Goal: Task Accomplishment & Management: Complete application form

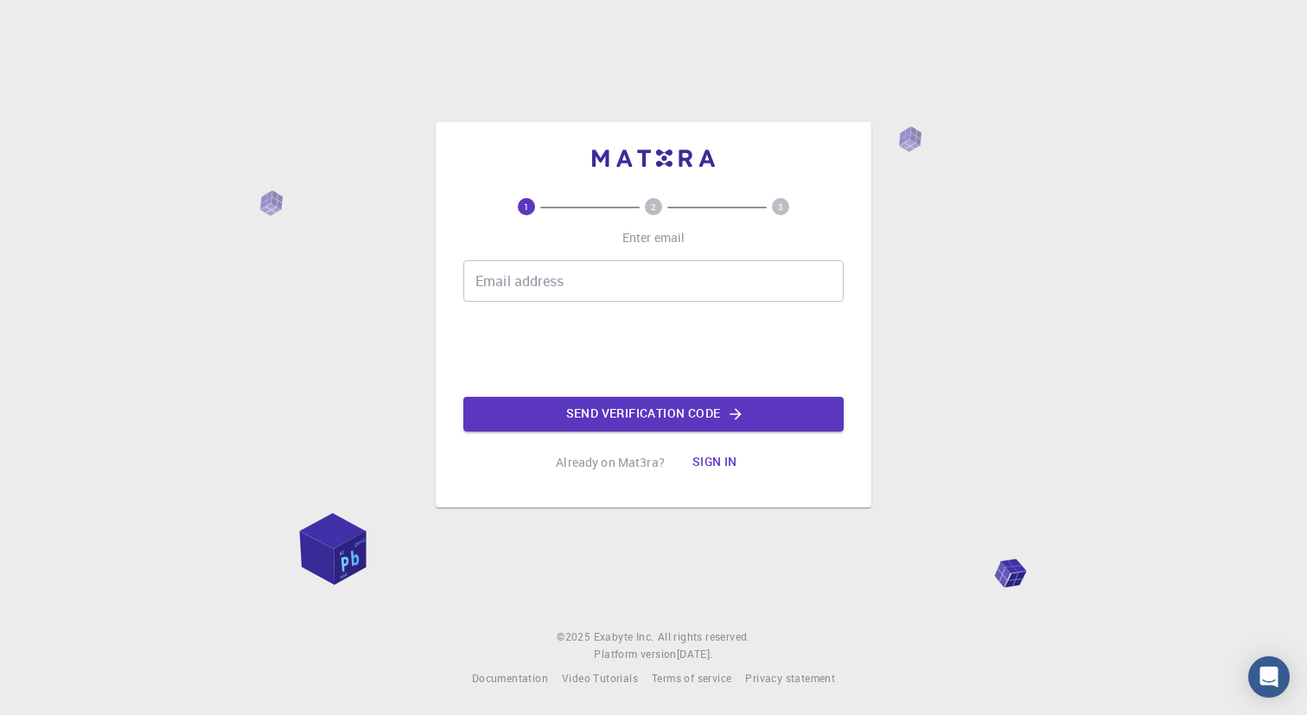
click at [570, 279] on input "Email address" at bounding box center [653, 280] width 380 height 41
type input "[EMAIL_ADDRESS][DOMAIN_NAME]"
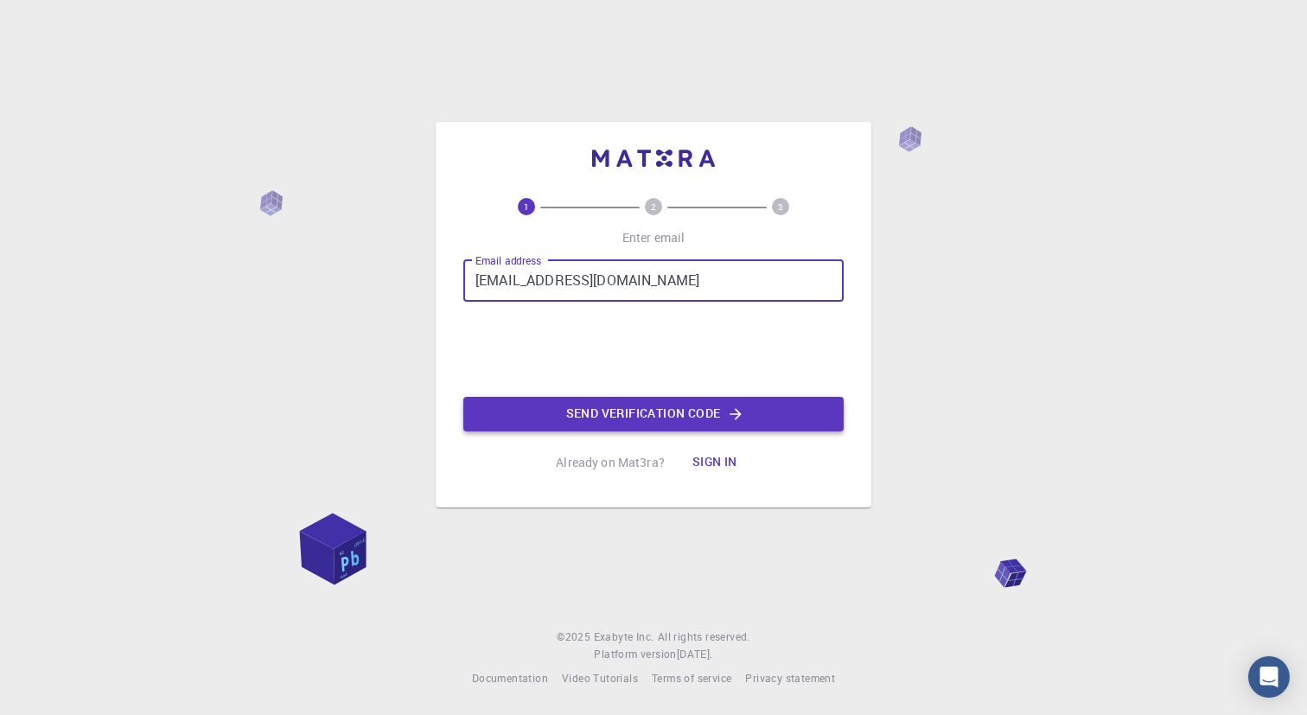
click at [589, 412] on button "Send verification code" at bounding box center [653, 414] width 380 height 35
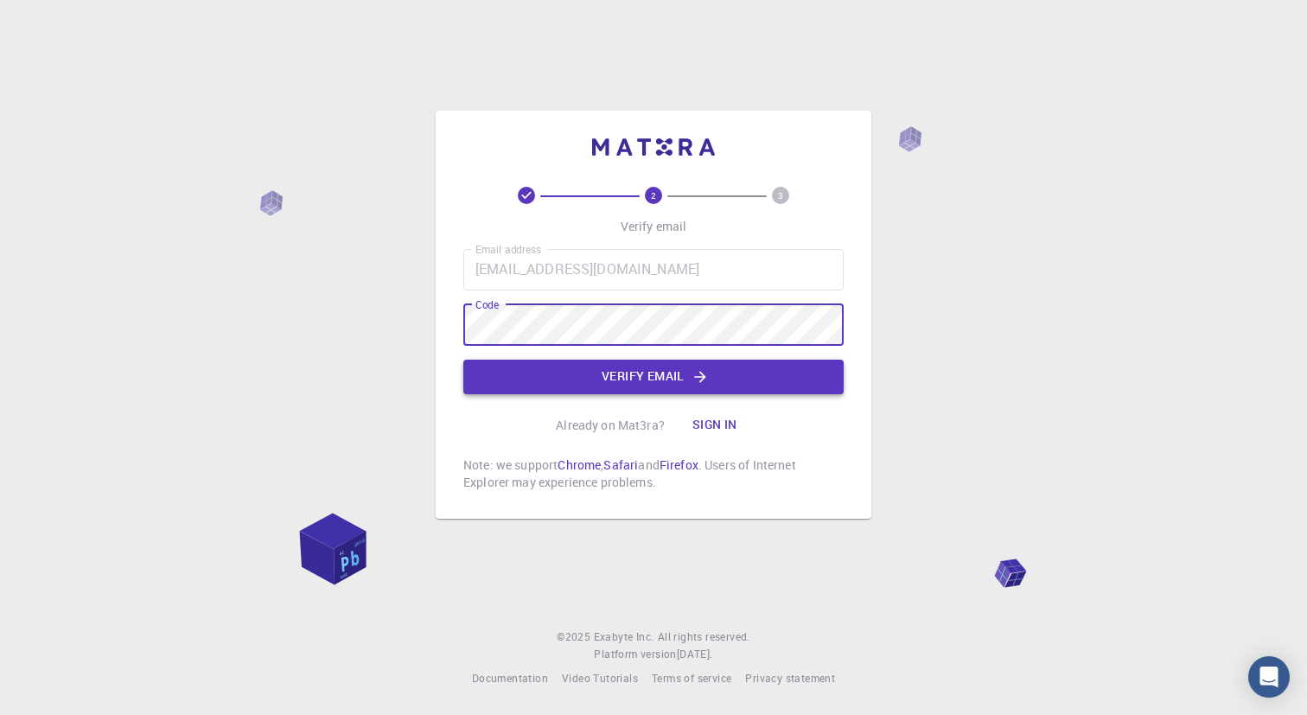
click at [585, 377] on button "Verify email" at bounding box center [653, 377] width 380 height 35
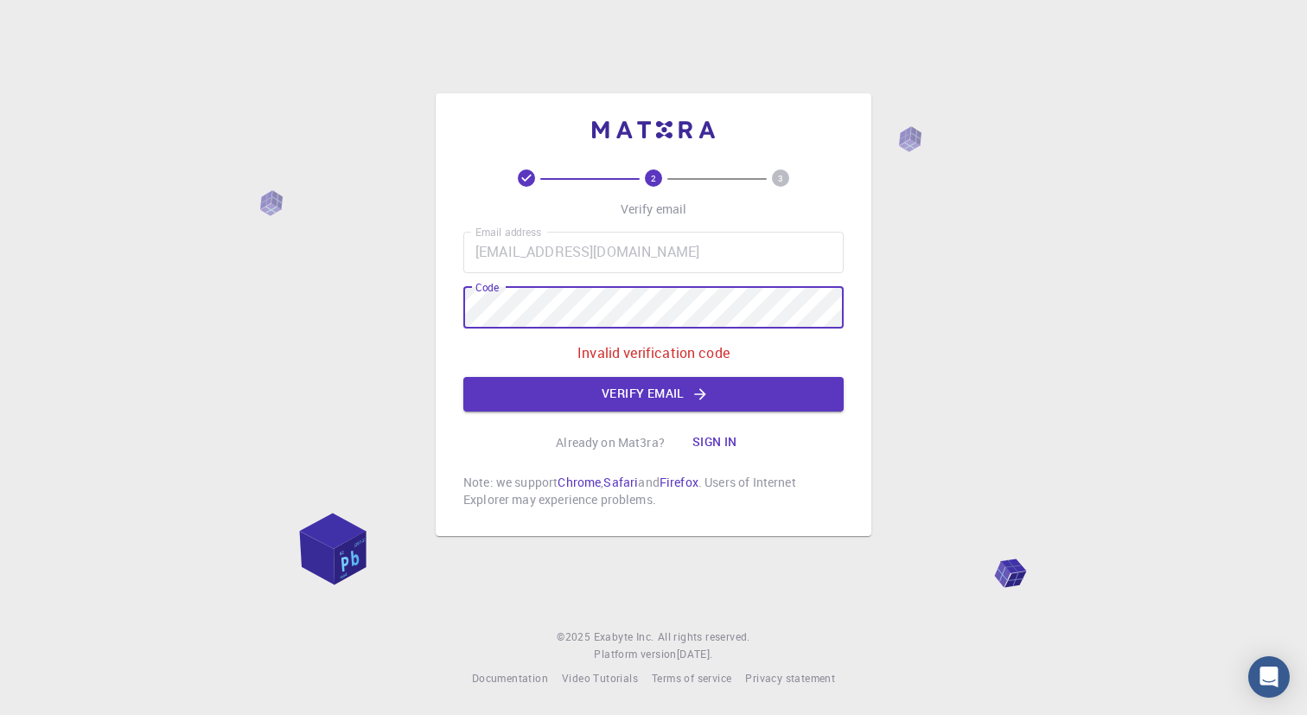
click at [414, 302] on div "2 3 Verify email Email address [EMAIL_ADDRESS][DOMAIN_NAME] Email address Code …" at bounding box center [653, 357] width 1307 height 715
click at [571, 385] on button "Verify email" at bounding box center [653, 394] width 380 height 35
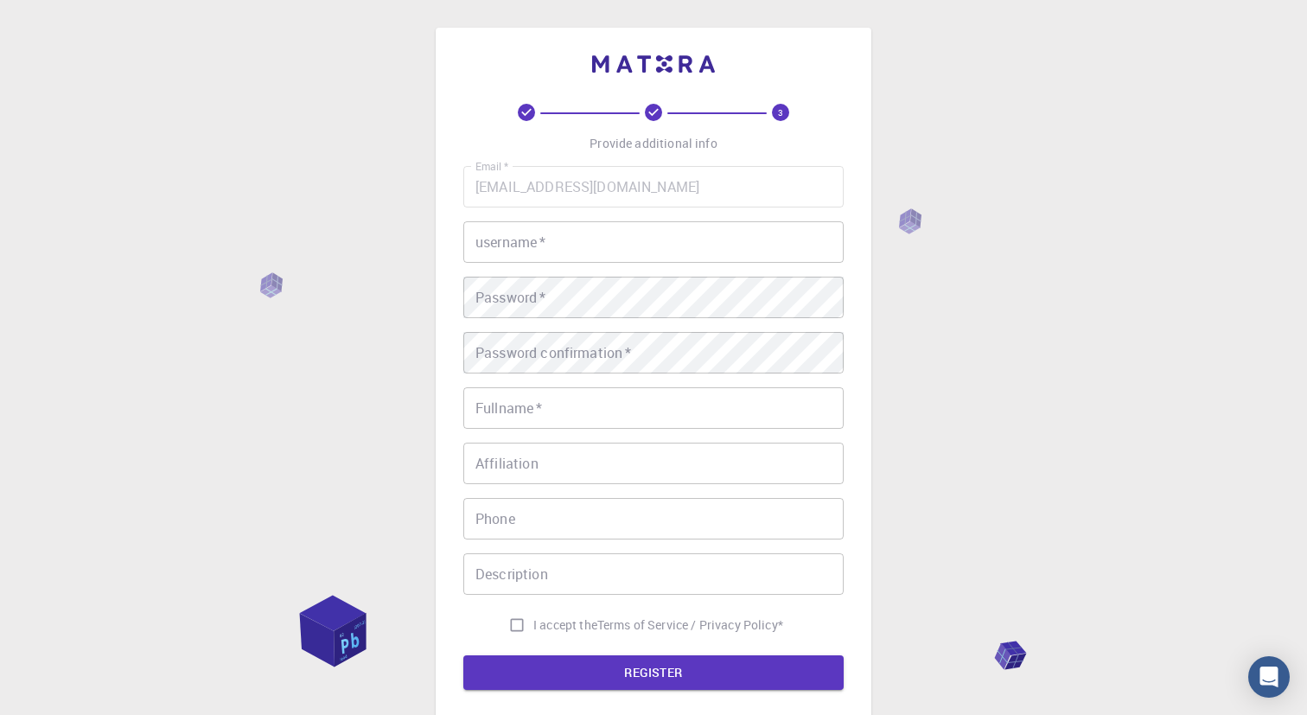
click at [582, 251] on input "username   *" at bounding box center [653, 241] width 380 height 41
click at [927, 321] on div "3 Provide additional info Email   * [EMAIL_ADDRESS][DOMAIN_NAME] Email   * user…" at bounding box center [653, 440] width 1307 height 880
click at [664, 247] on input "username   *" at bounding box center [653, 241] width 380 height 41
type input "1104803024"
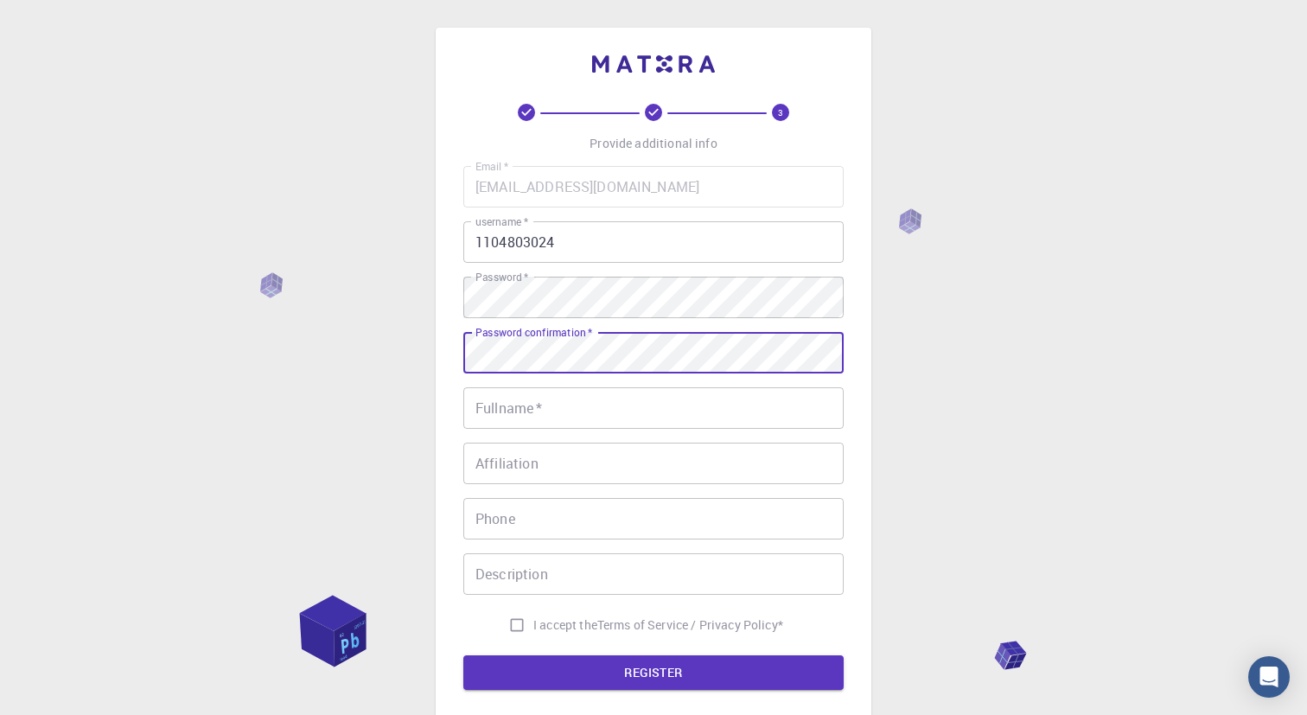
click at [589, 408] on input "Fullname   *" at bounding box center [653, 407] width 380 height 41
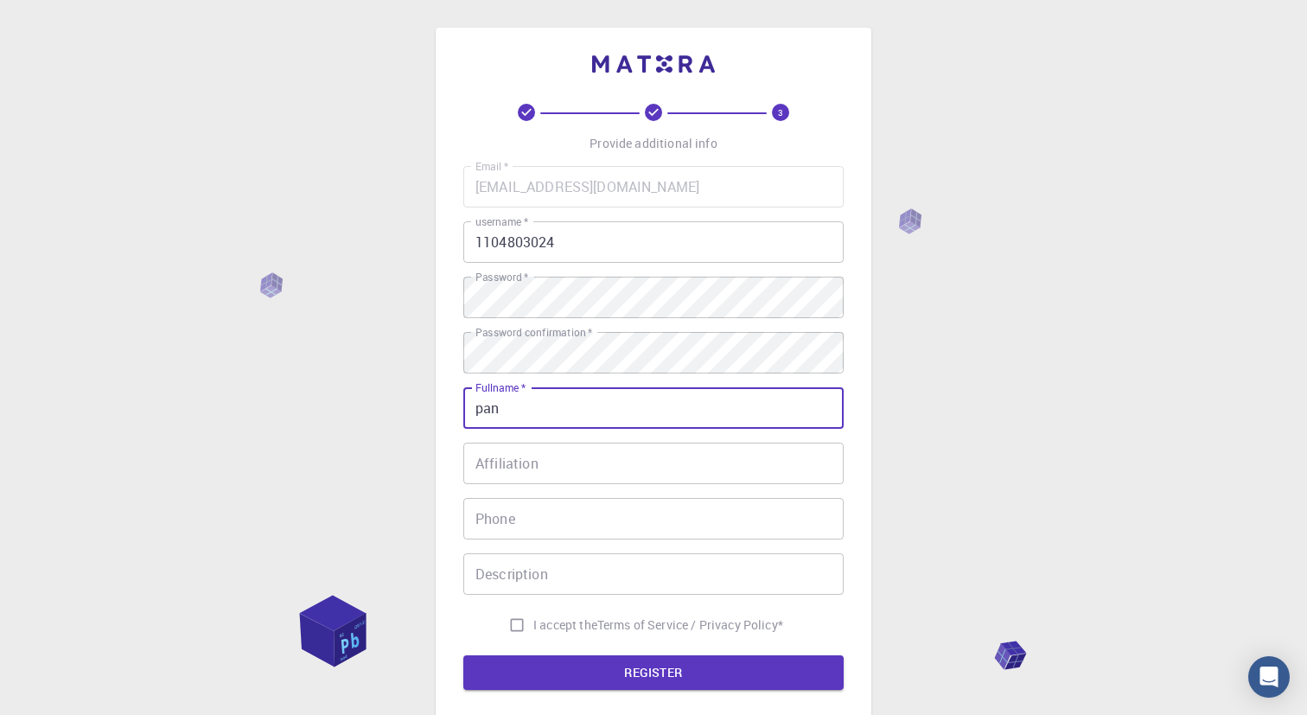
type input "pan"
click at [463, 655] on button "REGISTER" at bounding box center [653, 672] width 380 height 35
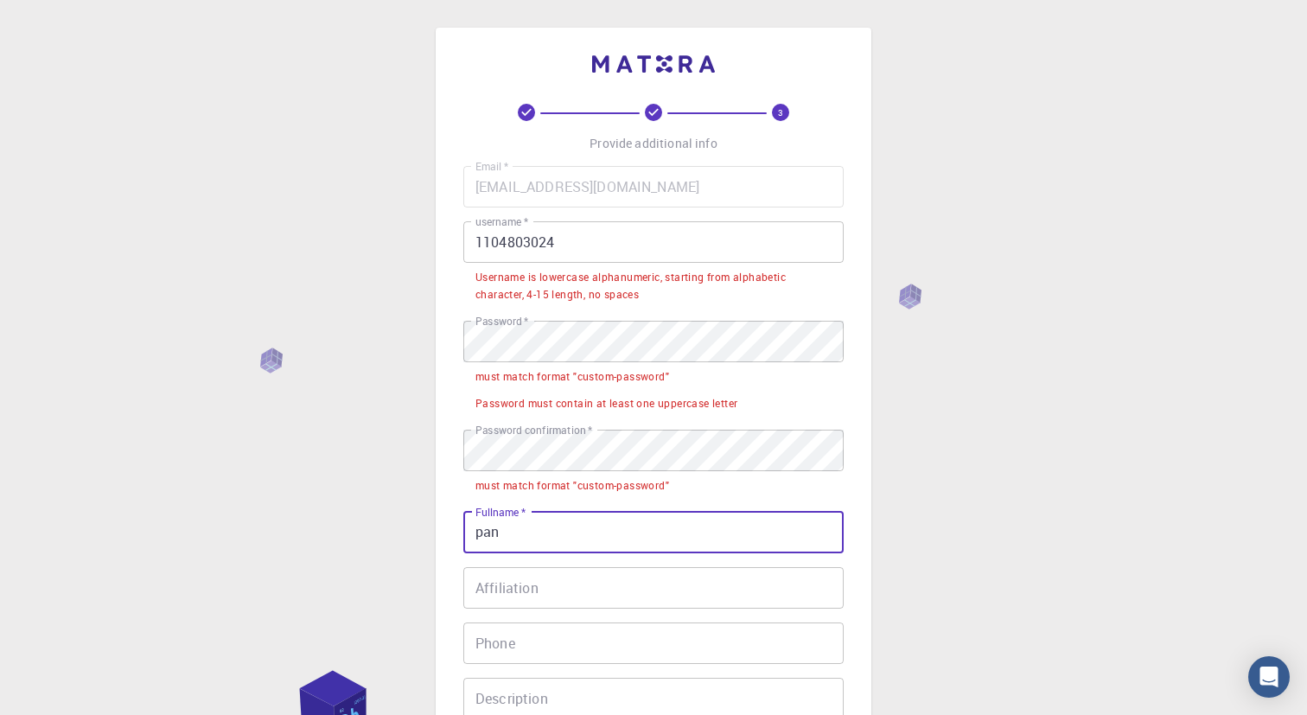
click at [473, 243] on input "1104803024" at bounding box center [653, 241] width 380 height 41
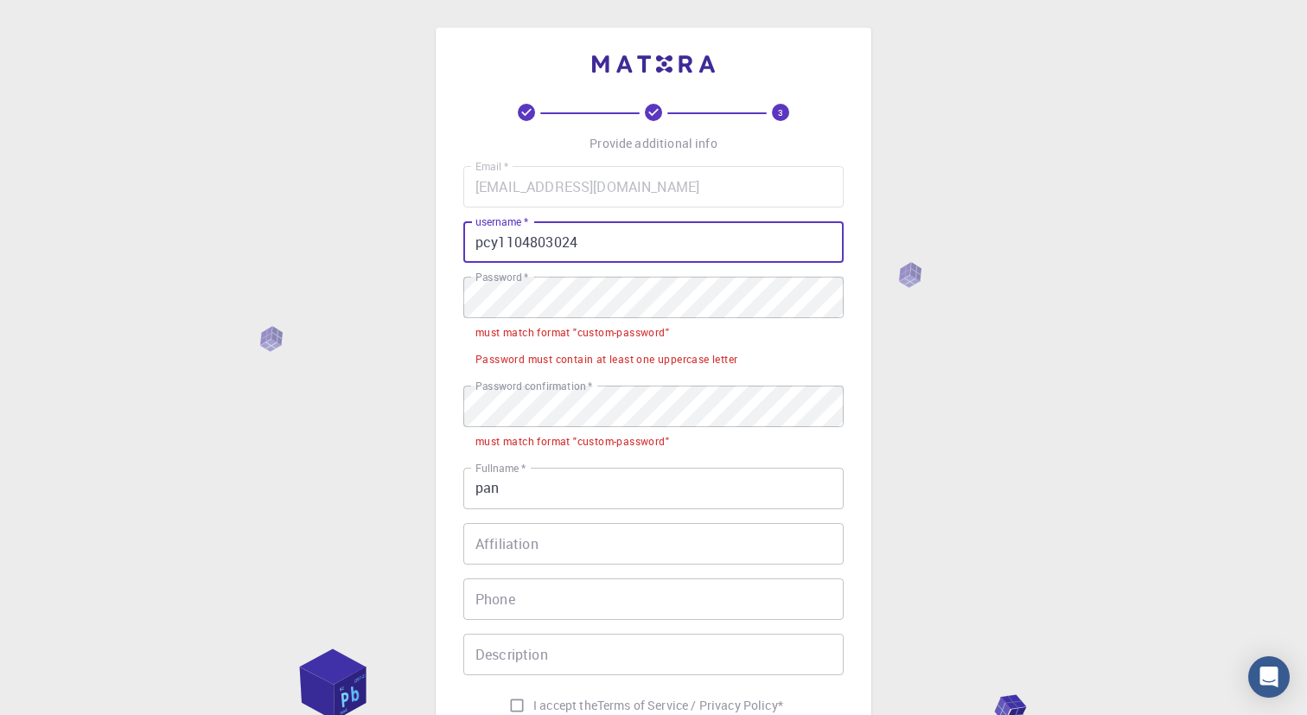
type input "pcy1104803024"
click at [935, 349] on div "3 Provide additional info Email   * [EMAIL_ADDRESS][DOMAIN_NAME] Email   * user…" at bounding box center [653, 493] width 1307 height 986
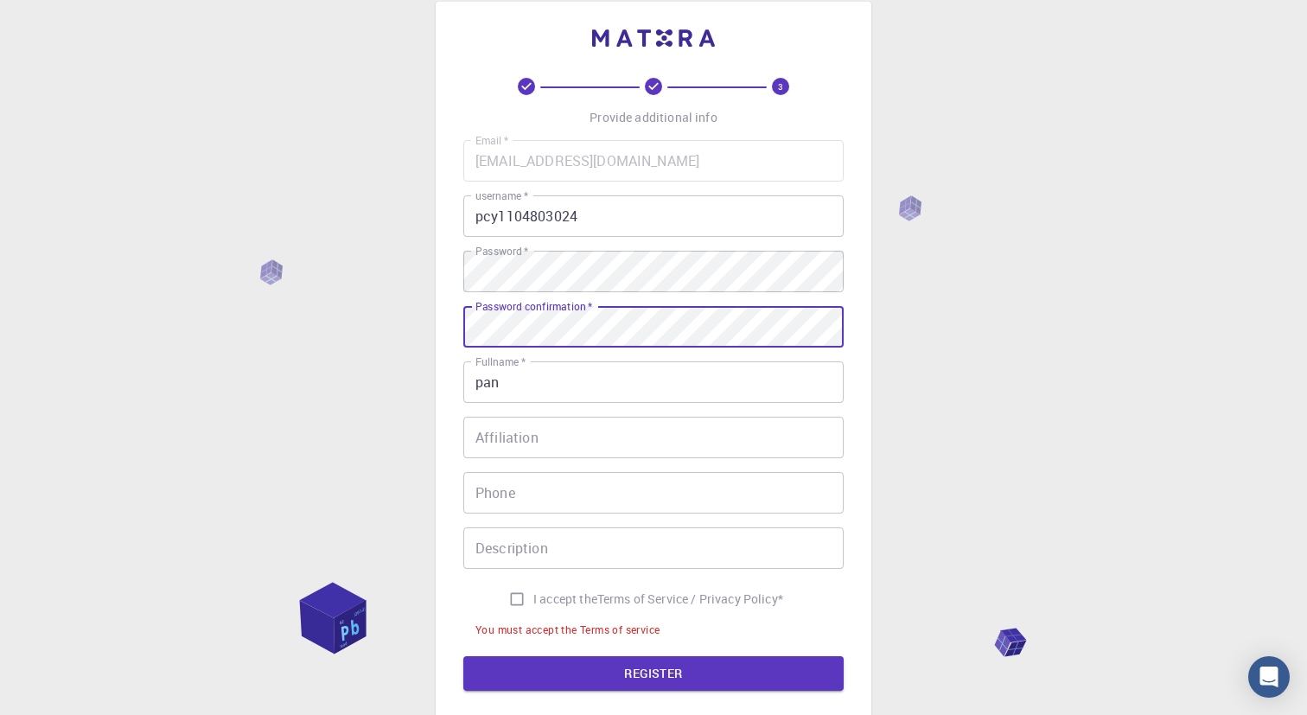
scroll to position [31, 0]
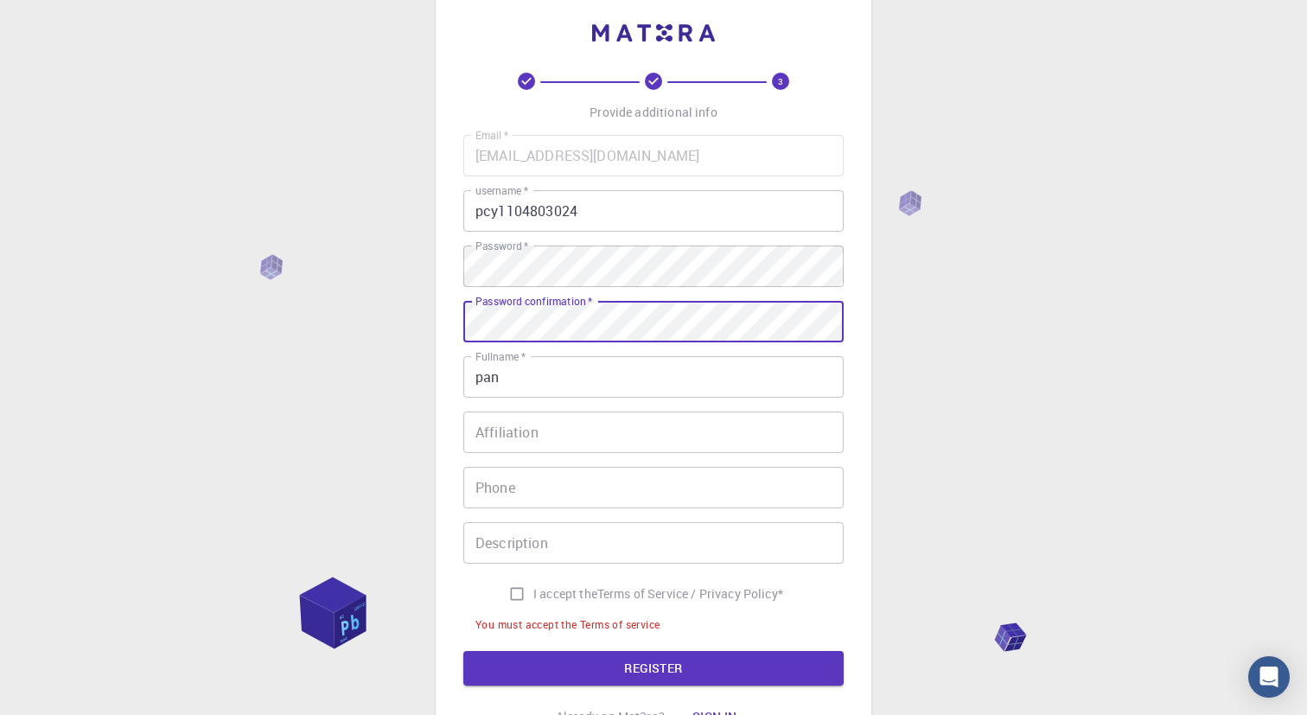
click at [512, 593] on input "I accept the Terms of Service / Privacy Policy *" at bounding box center [516, 593] width 33 height 33
checkbox input "true"
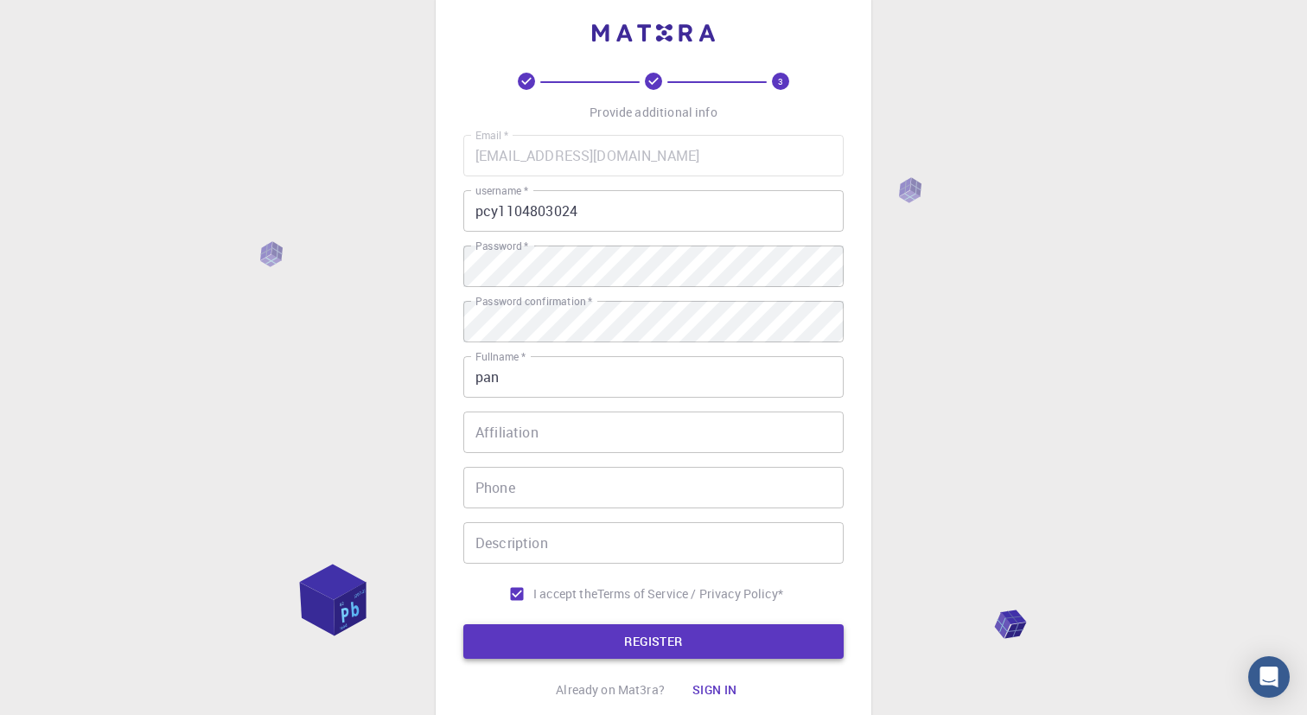
click at [538, 636] on button "REGISTER" at bounding box center [653, 641] width 380 height 35
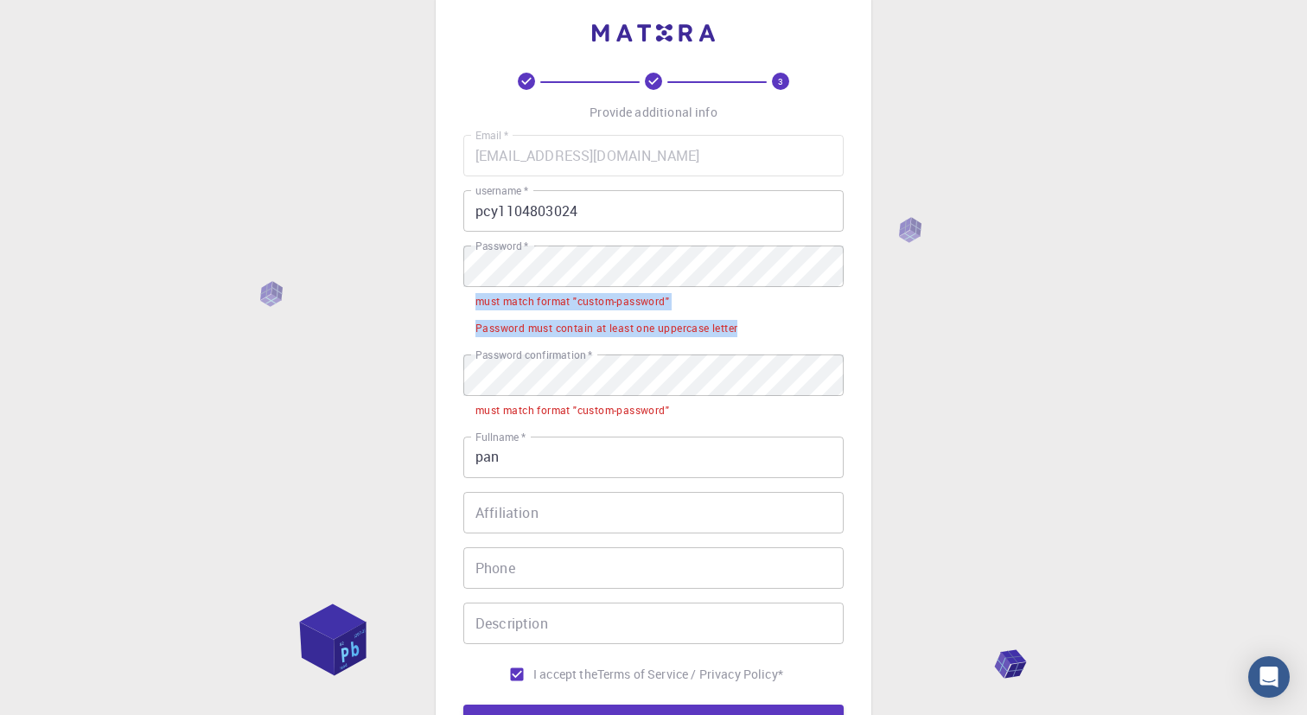
drag, startPoint x: 479, startPoint y: 300, endPoint x: 807, endPoint y: 323, distance: 329.2
click at [807, 323] on ul "must match format "custom-password" Password must contain at least one uppercas…" at bounding box center [653, 314] width 380 height 54
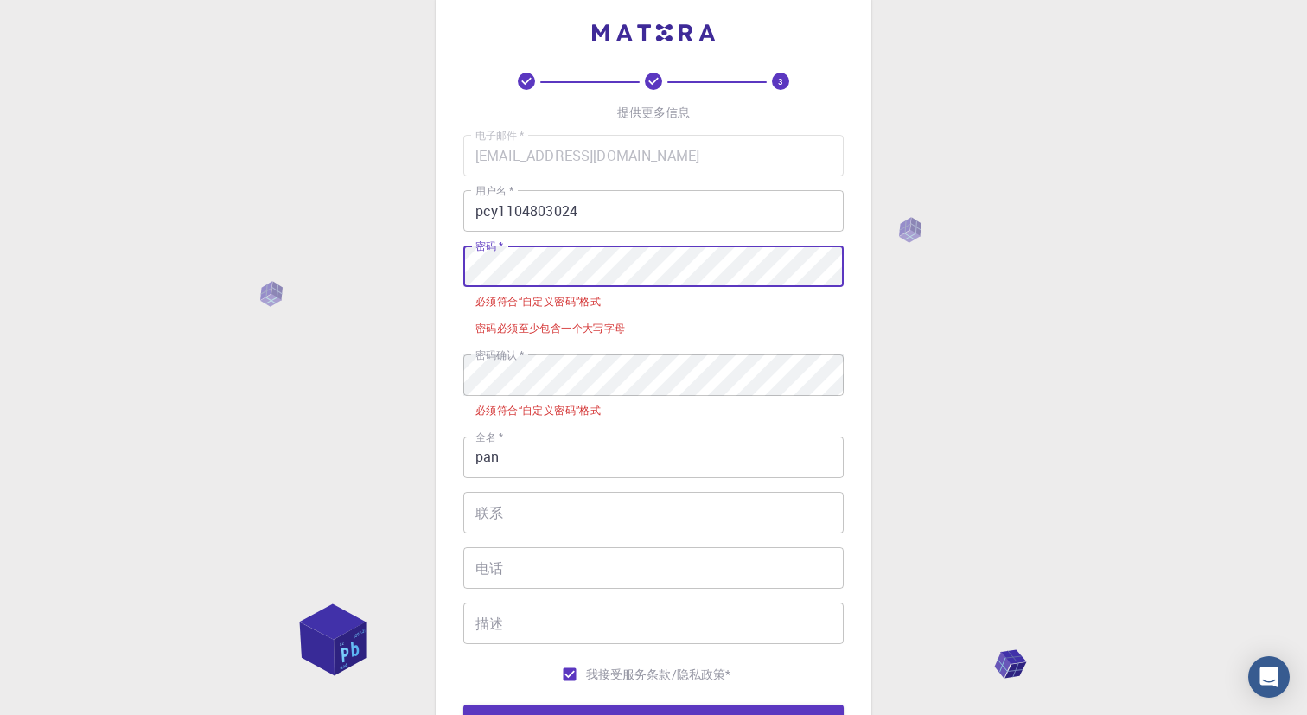
drag, startPoint x: 1004, startPoint y: 89, endPoint x: 429, endPoint y: 266, distance: 602.2
click at [429, 266] on div "3 提供更多信息 电子邮件   * [EMAIL_ADDRESS][DOMAIN_NAME] 电子邮件   * 用户名   * pcy1104803024 用…" at bounding box center [653, 448] width 1307 height 959
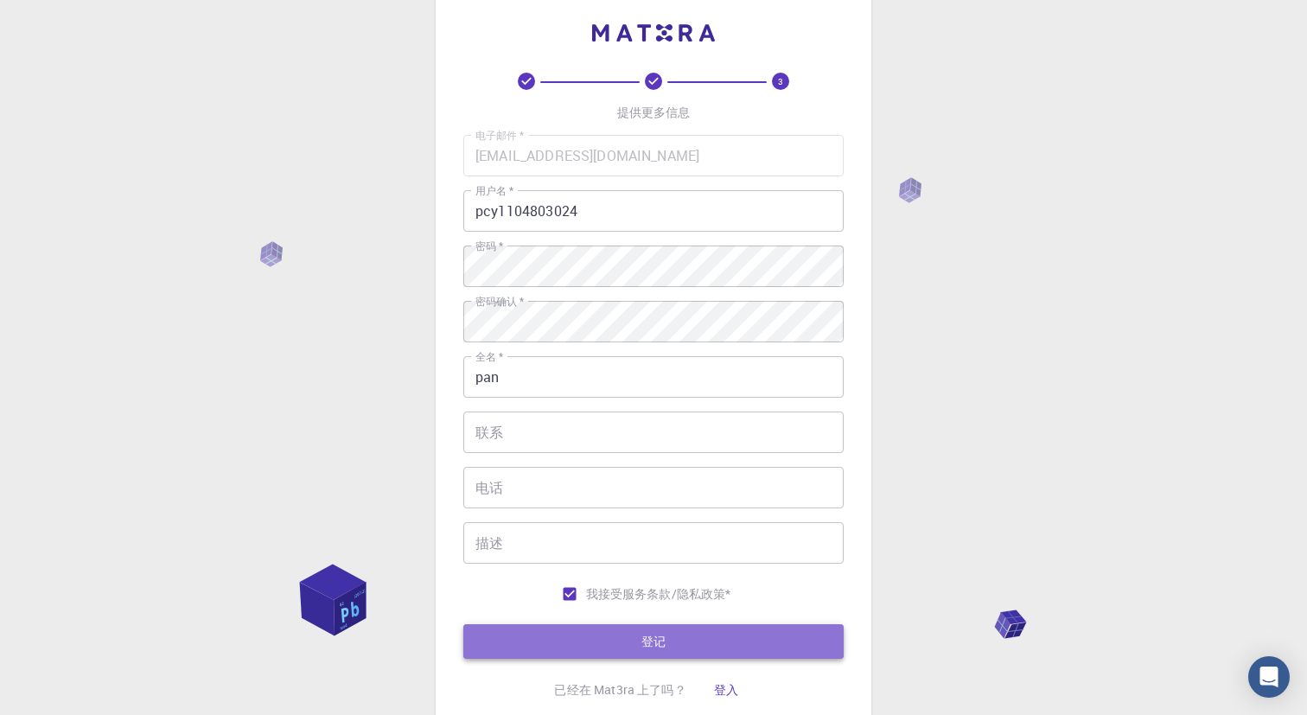
click at [666, 631] on button "登记" at bounding box center [653, 641] width 380 height 35
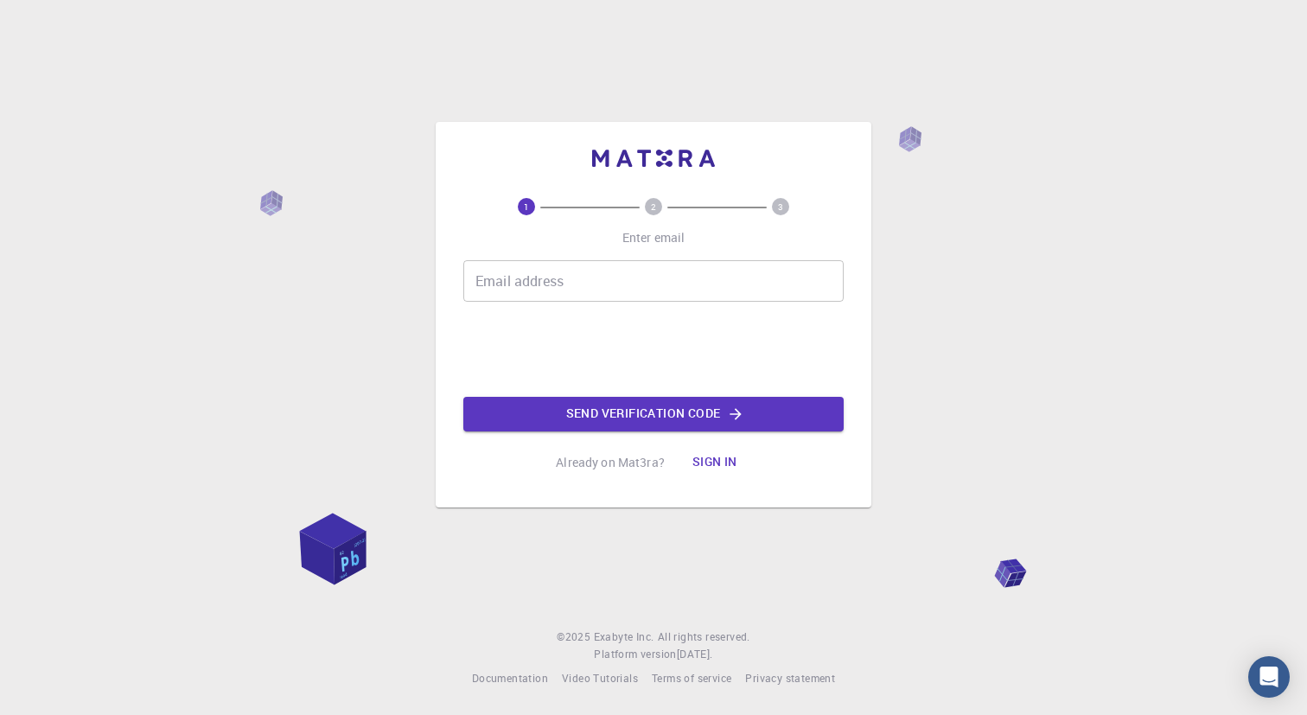
click at [656, 283] on input "Email address" at bounding box center [653, 280] width 380 height 41
click at [494, 334] on div "Email address Email address Send verification code" at bounding box center [653, 345] width 380 height 171
click at [533, 279] on input "Email address" at bounding box center [653, 280] width 380 height 41
type input "[EMAIL_ADDRESS][DOMAIN_NAME]"
click at [552, 407] on button "Send verification code" at bounding box center [653, 414] width 380 height 35
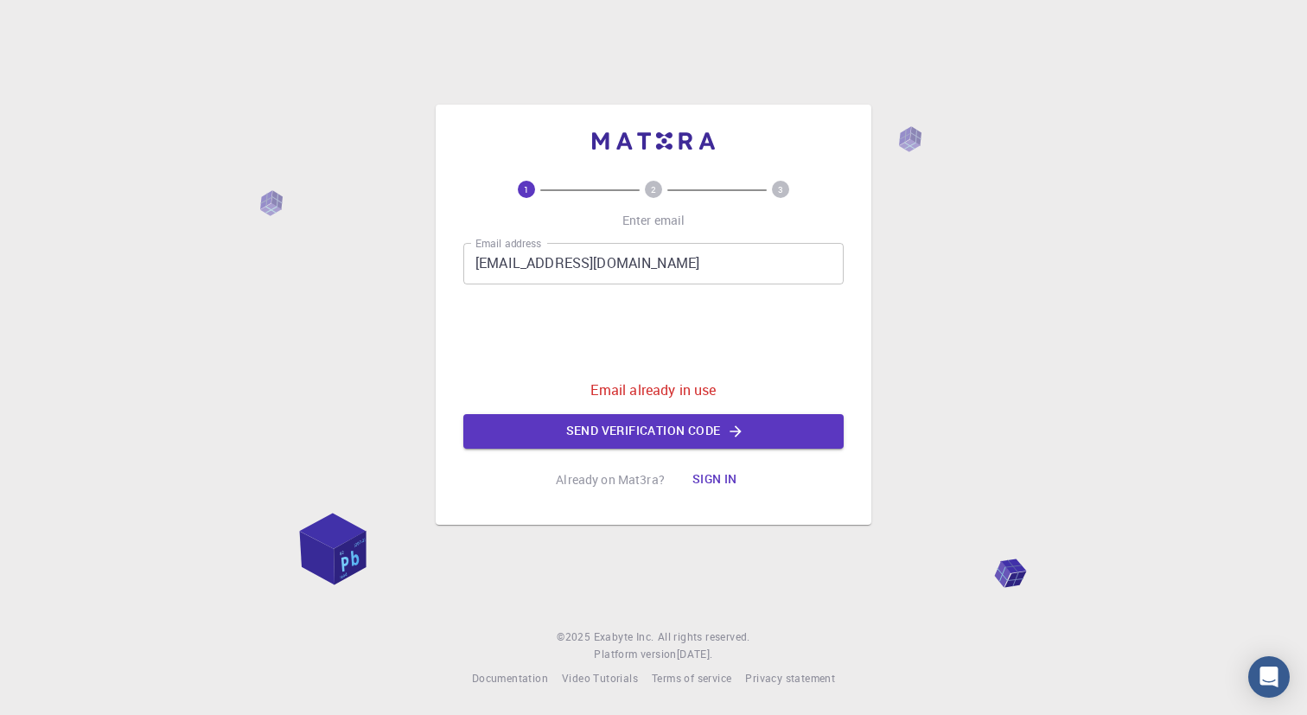
click at [713, 470] on button "Sign in" at bounding box center [714, 479] width 73 height 35
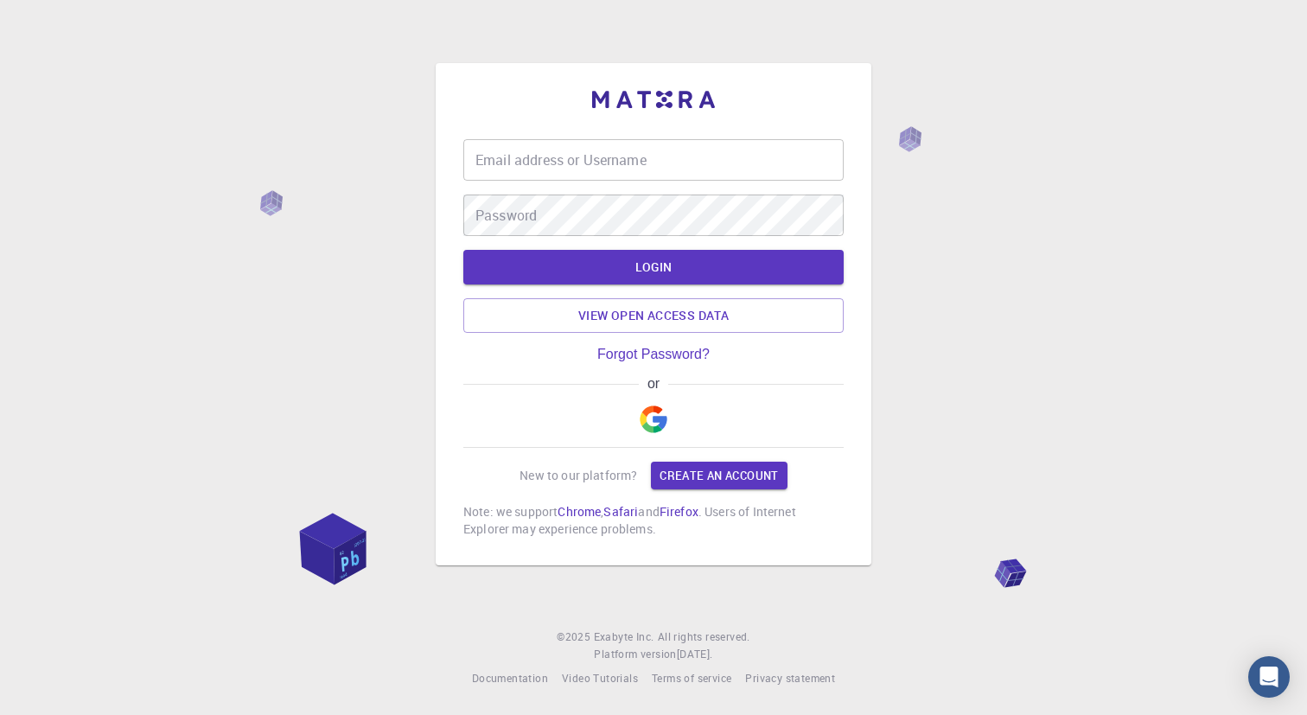
click at [664, 160] on input "Email address or Username" at bounding box center [653, 159] width 380 height 41
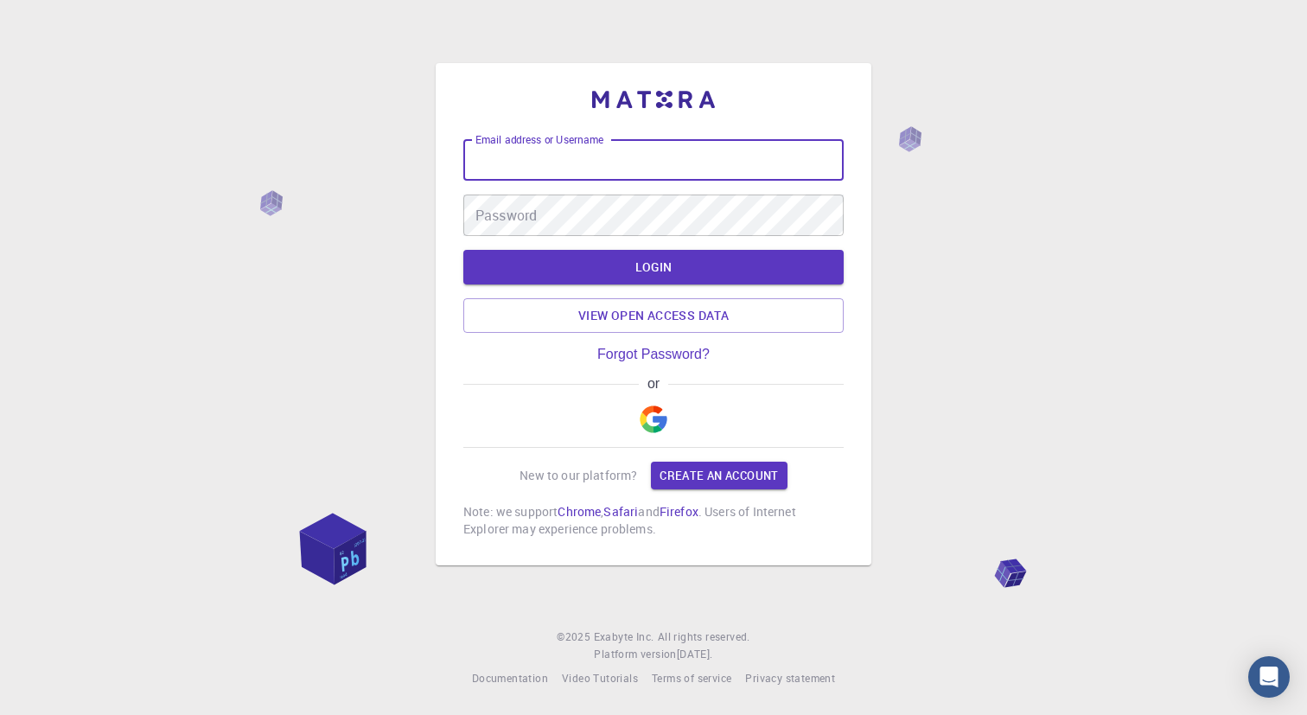
click at [663, 405] on img "button" at bounding box center [654, 419] width 28 height 28
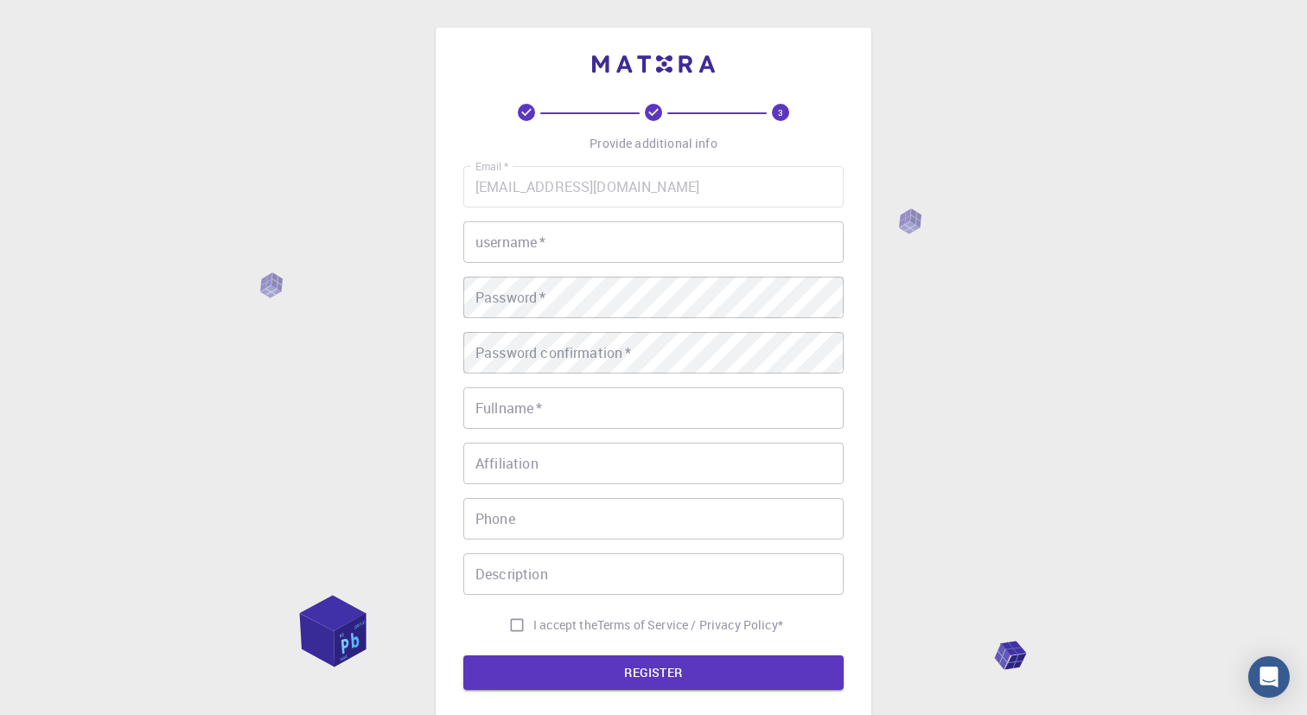
click at [666, 244] on input "username   *" at bounding box center [653, 241] width 380 height 41
type input "PCY110480"
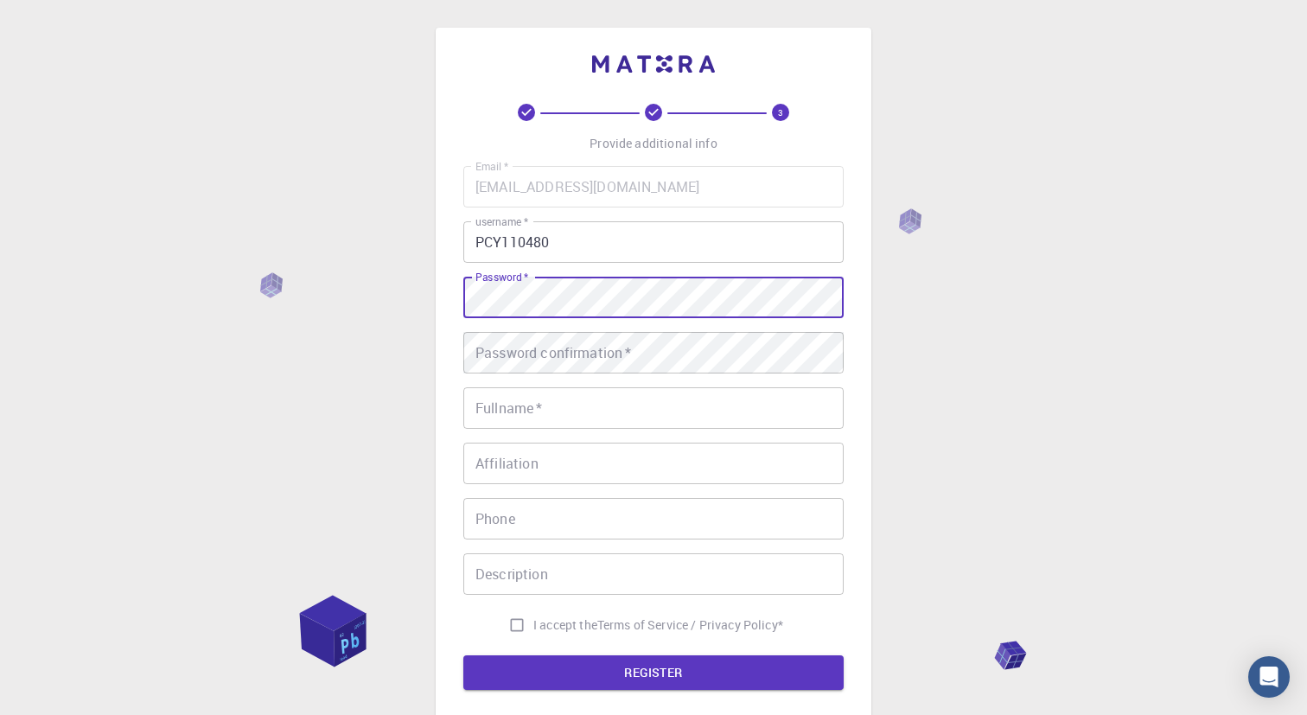
click at [604, 351] on div "Password confirmation   * Password confirmation   *" at bounding box center [653, 352] width 380 height 41
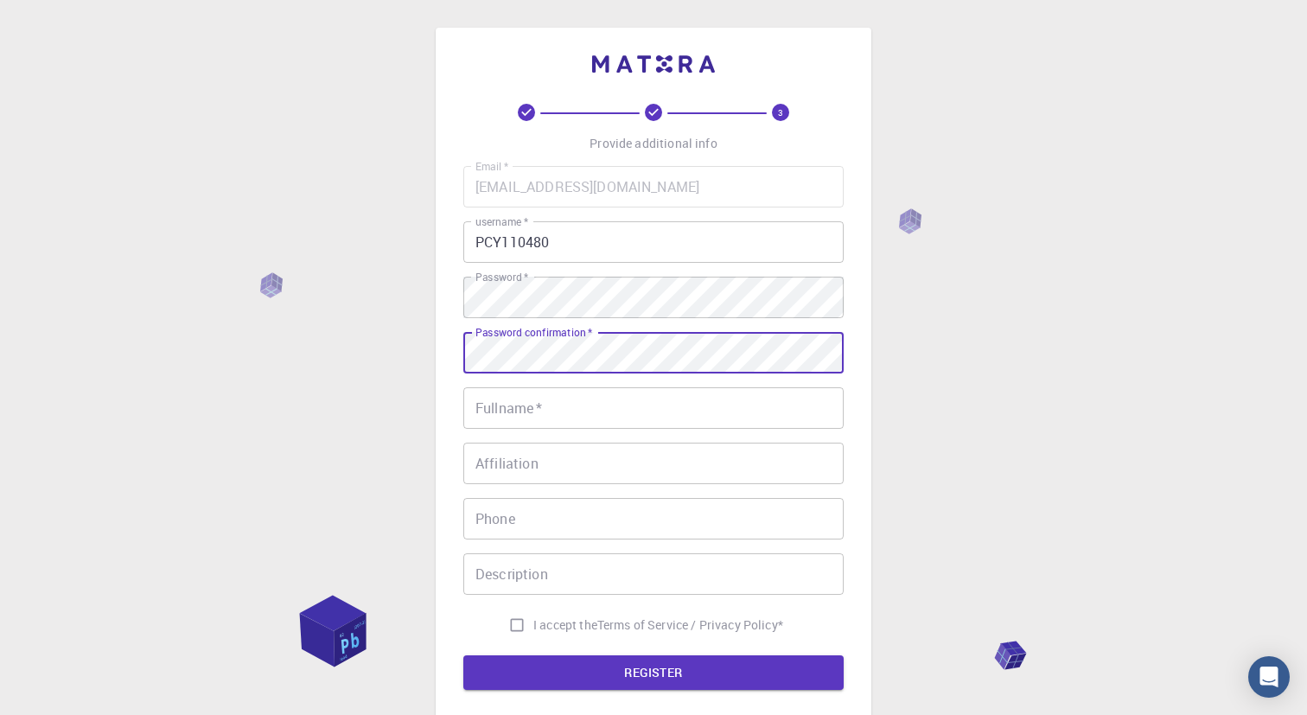
click at [607, 411] on input "Fullname   *" at bounding box center [653, 407] width 380 height 41
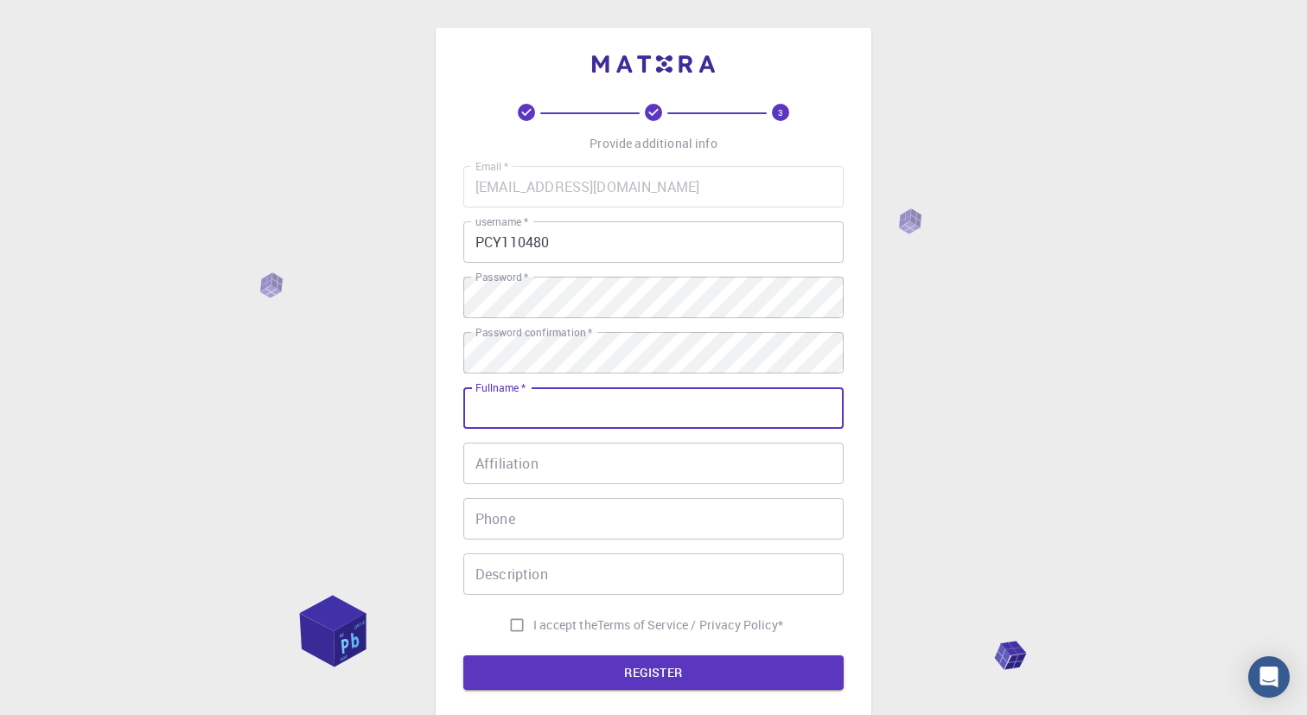
type input "pan"
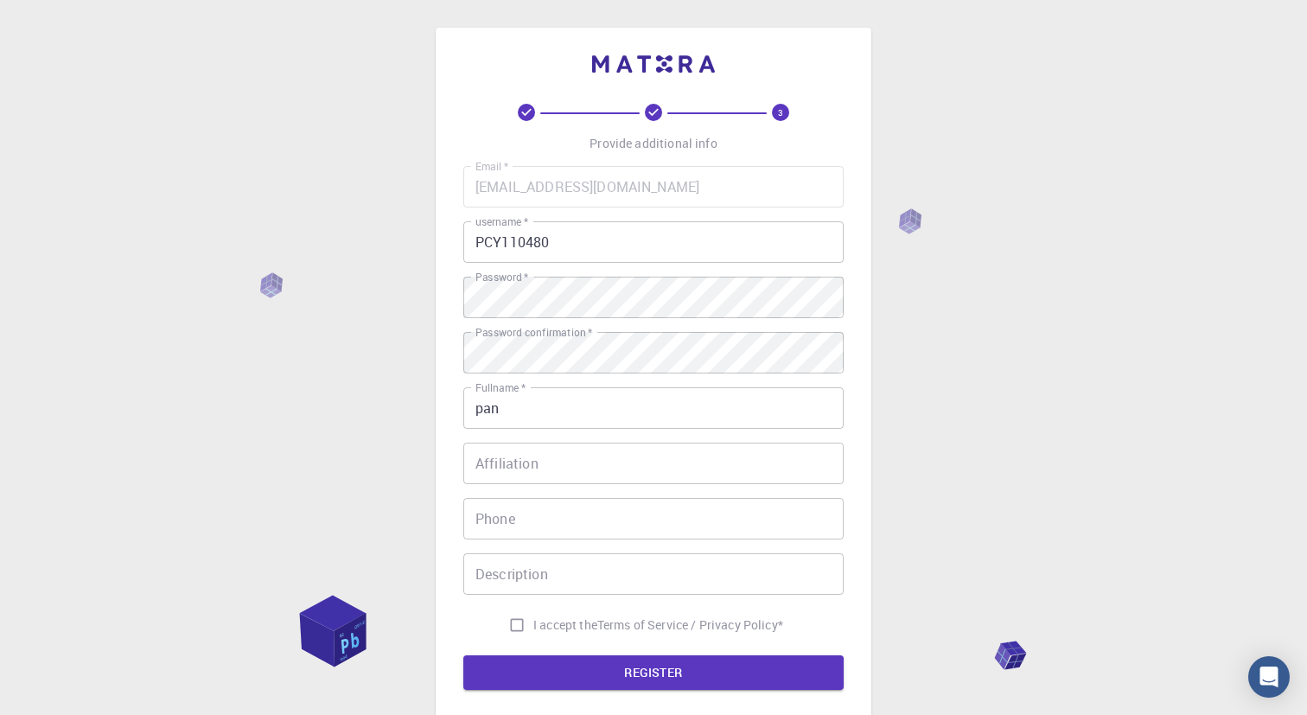
click at [546, 634] on label "I accept the Terms of Service / Privacy Policy *" at bounding box center [641, 624] width 283 height 33
click at [533, 634] on input "I accept the Terms of Service / Privacy Policy *" at bounding box center [516, 624] width 33 height 33
checkbox input "true"
click at [557, 675] on button "REGISTER" at bounding box center [653, 672] width 380 height 35
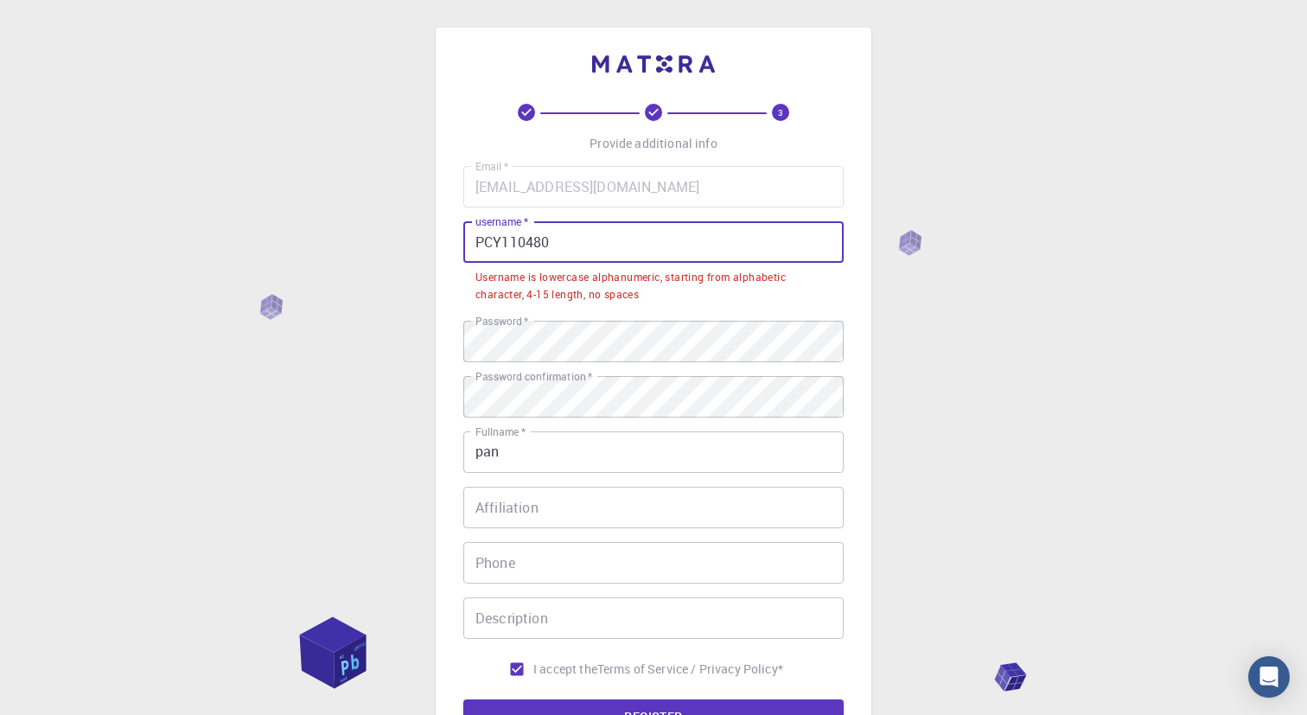
click at [604, 245] on input "PCY110480" at bounding box center [653, 241] width 380 height 41
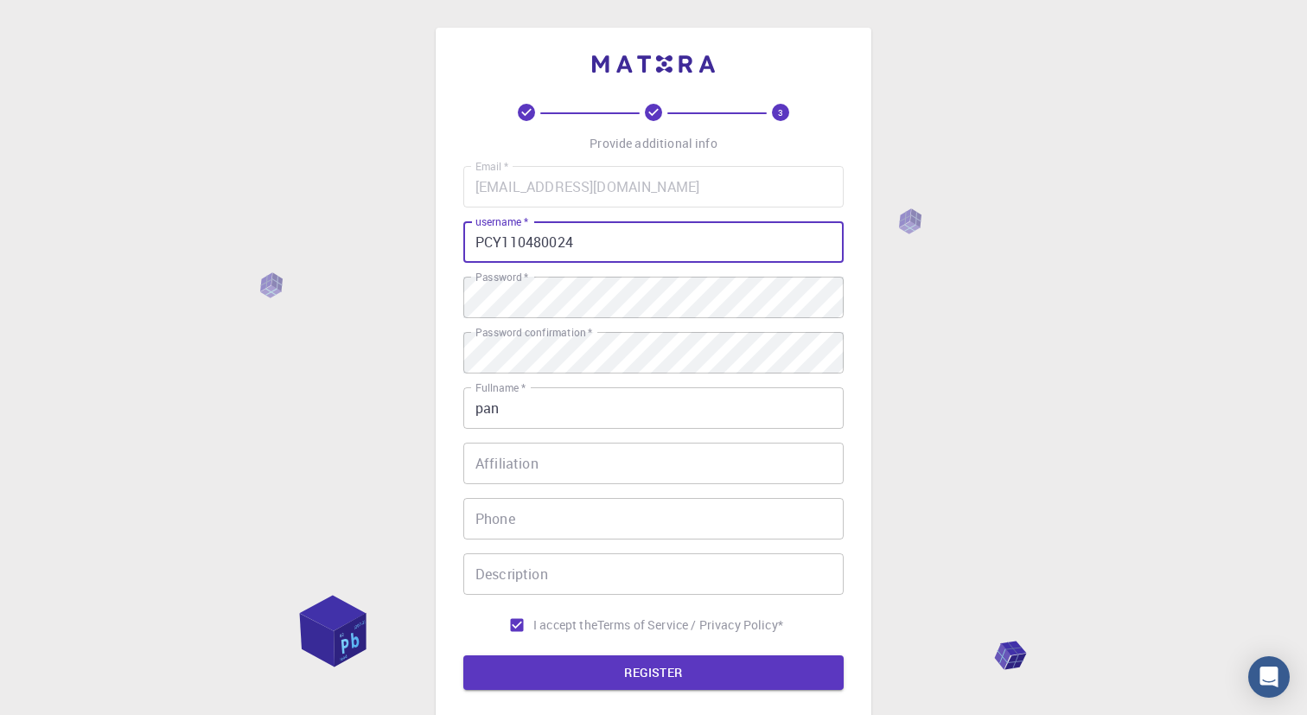
click at [557, 249] on input "PCY110480024" at bounding box center [653, 241] width 380 height 41
click at [642, 670] on button "REGISTER" at bounding box center [653, 672] width 380 height 35
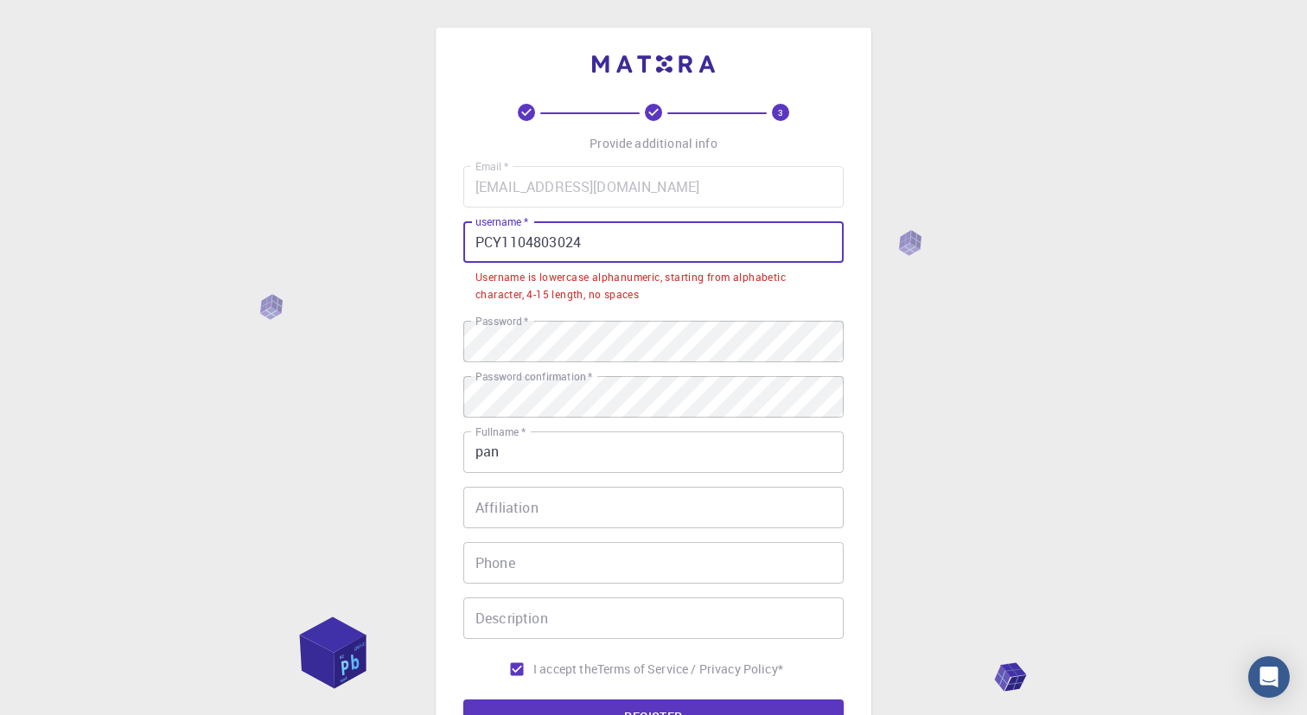
drag, startPoint x: 501, startPoint y: 240, endPoint x: 475, endPoint y: 240, distance: 25.9
click at [475, 240] on input "PCY1104803024" at bounding box center [653, 241] width 380 height 41
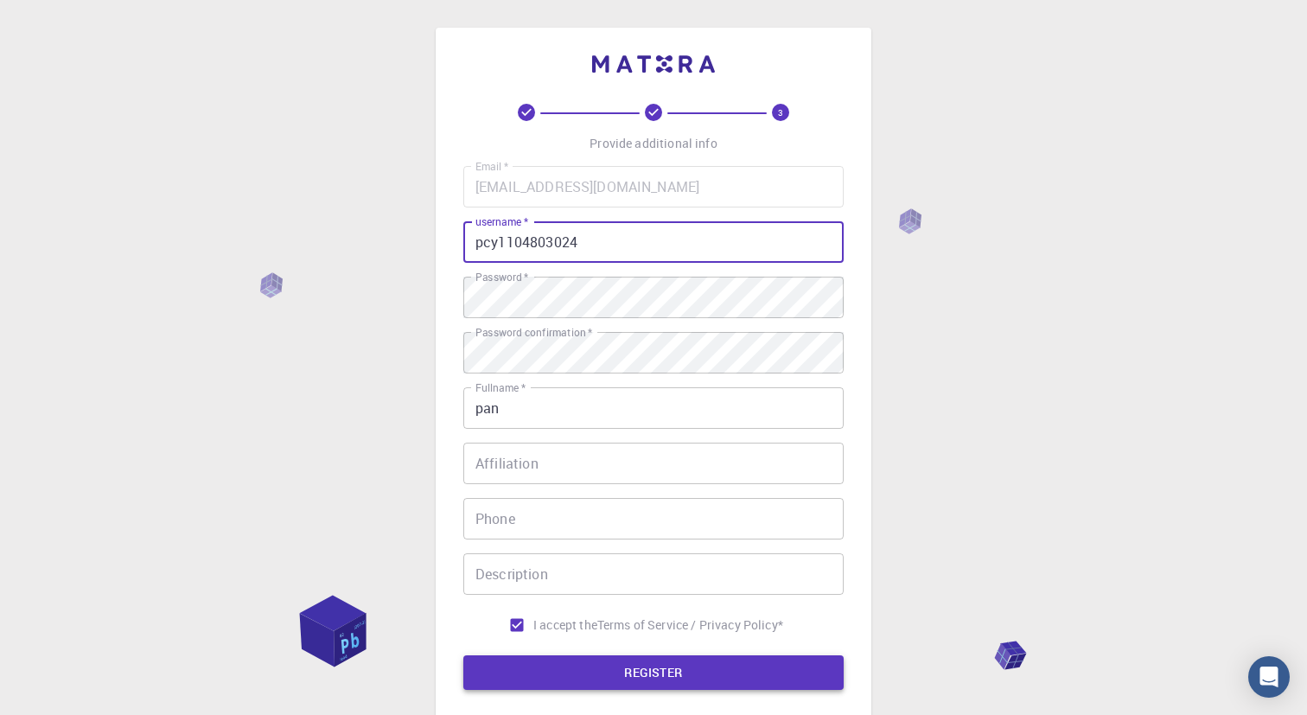
click at [632, 680] on button "REGISTER" at bounding box center [653, 672] width 380 height 35
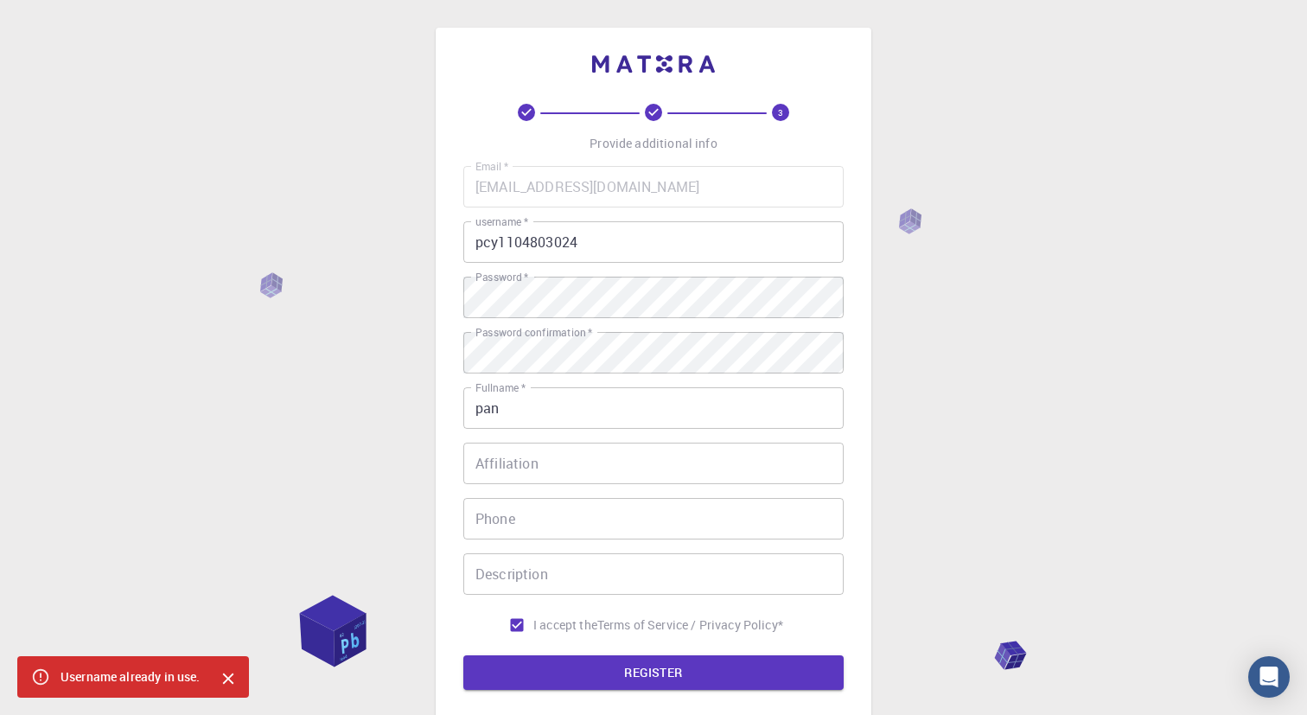
click at [597, 254] on input "pcy1104803024" at bounding box center [653, 241] width 380 height 41
click at [598, 252] on input "pcy1104803024" at bounding box center [653, 241] width 380 height 41
type input "pcy1104803"
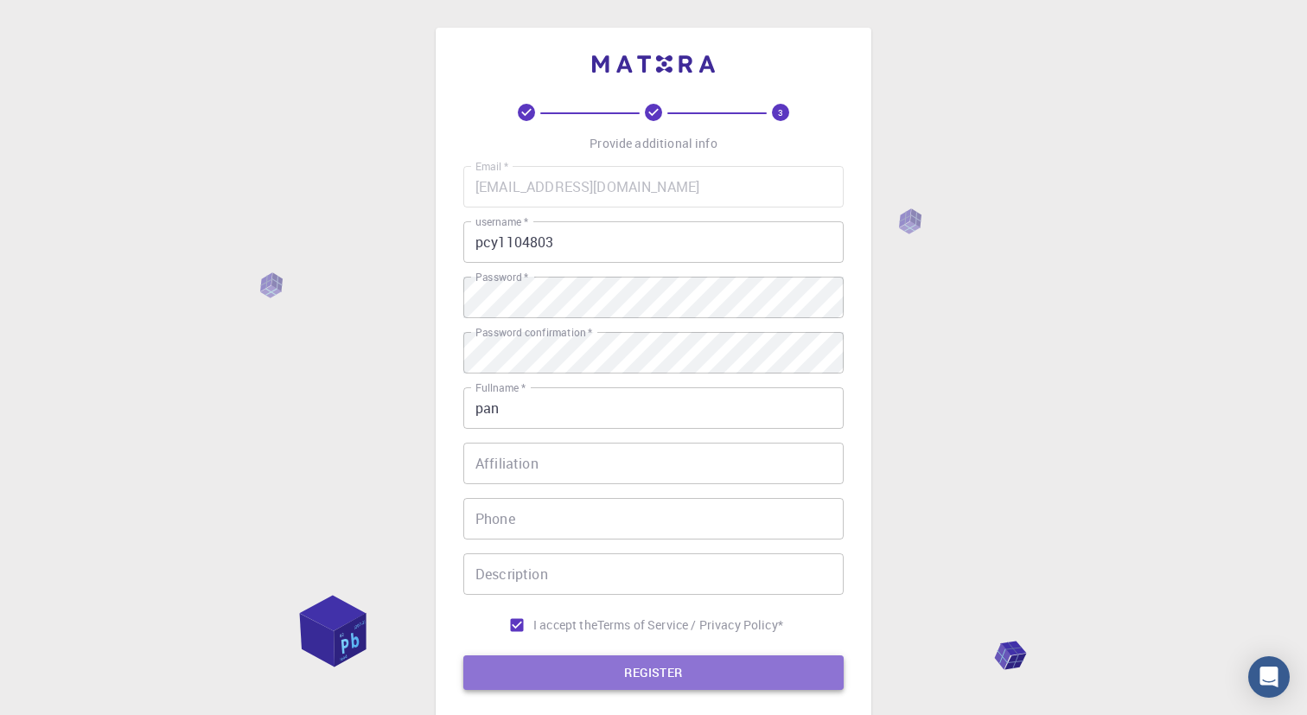
click at [665, 666] on button "REGISTER" at bounding box center [653, 672] width 380 height 35
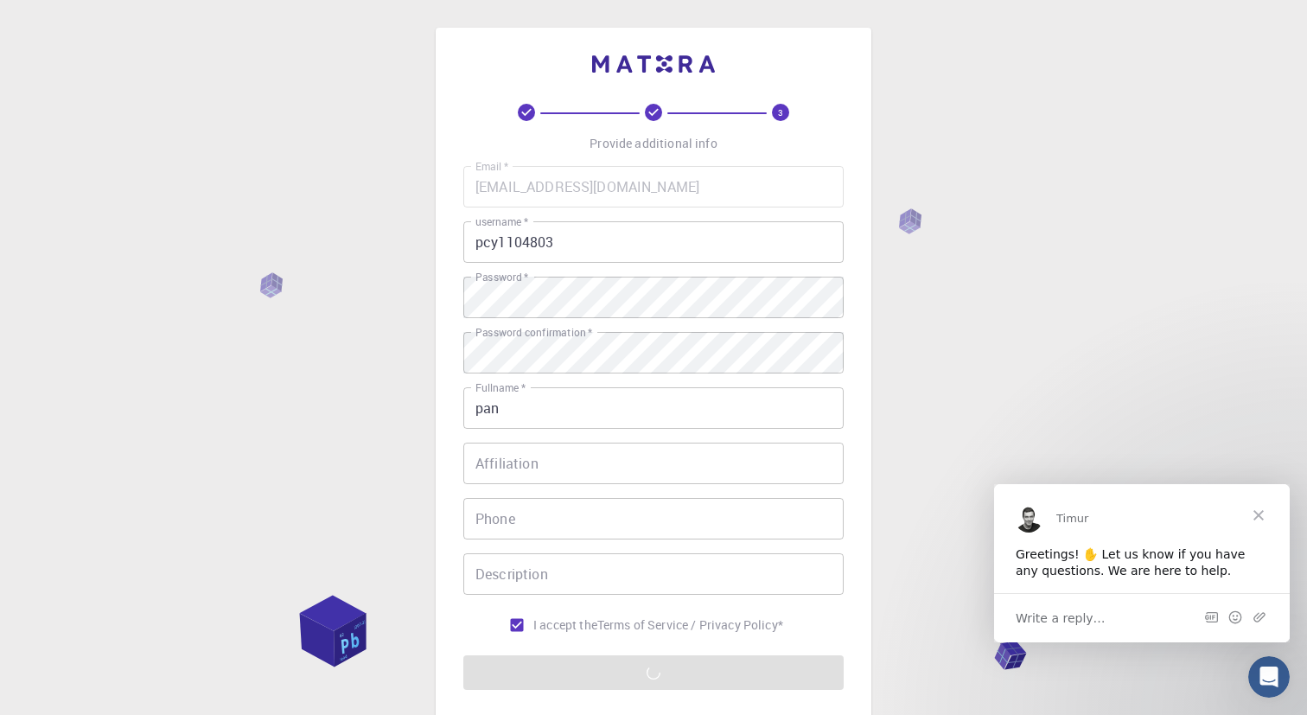
click at [997, 403] on div "3 Provide additional info Email   * [EMAIL_ADDRESS][DOMAIN_NAME] Email   * user…" at bounding box center [653, 440] width 1307 height 880
click at [695, 659] on form "Email   * [EMAIL_ADDRESS][DOMAIN_NAME] Email   * username   * pcy1104803 userna…" at bounding box center [653, 428] width 380 height 524
